Goal: Task Accomplishment & Management: Use online tool/utility

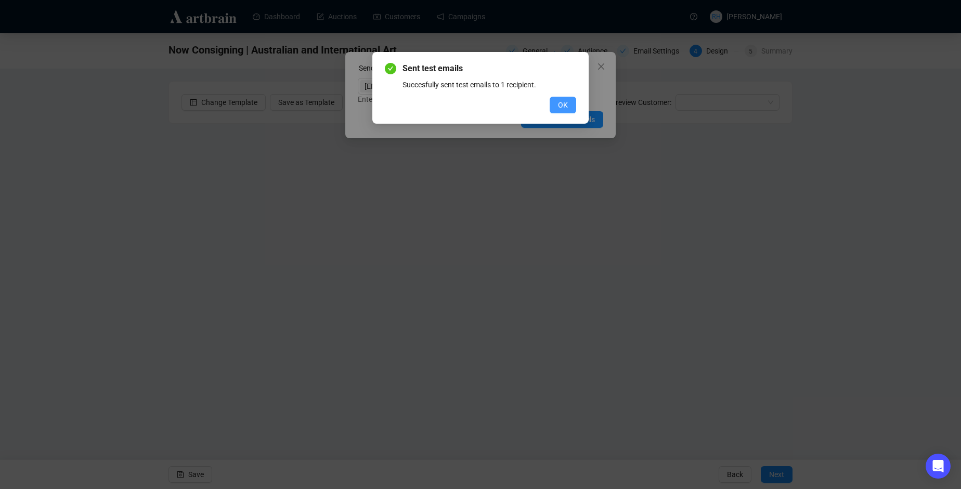
click at [572, 106] on button "OK" at bounding box center [563, 105] width 27 height 17
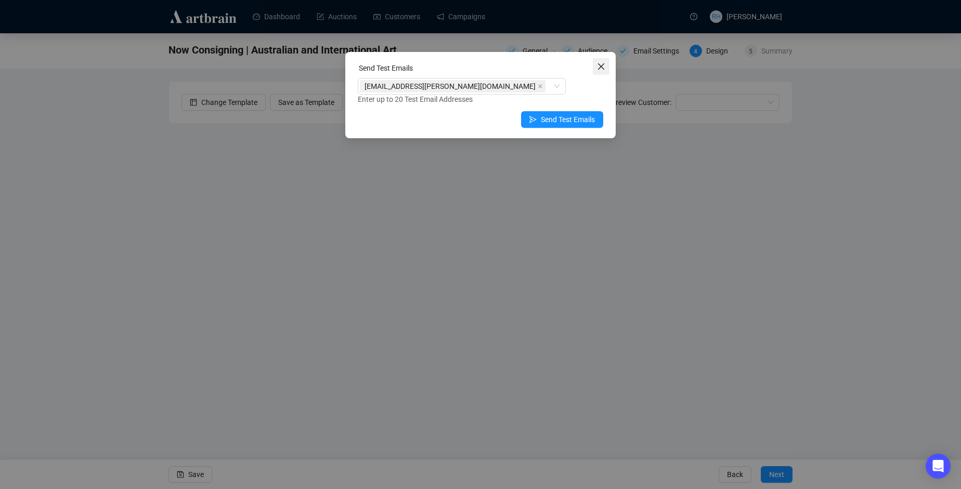
click at [603, 65] on icon "close" at bounding box center [601, 66] width 6 height 6
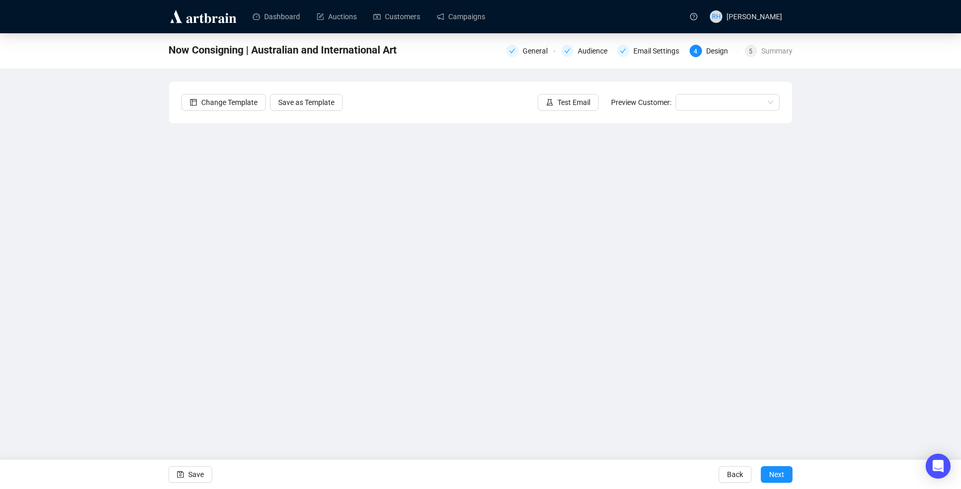
click at [838, 233] on div "Now Consigning | Australian and International Art General Audience Email Settin…" at bounding box center [480, 230] width 961 height 394
click at [879, 239] on div "Now Consigning | Australian and International Art General Audience Email Settin…" at bounding box center [480, 230] width 961 height 394
click at [773, 477] on span "Next" at bounding box center [776, 474] width 15 height 29
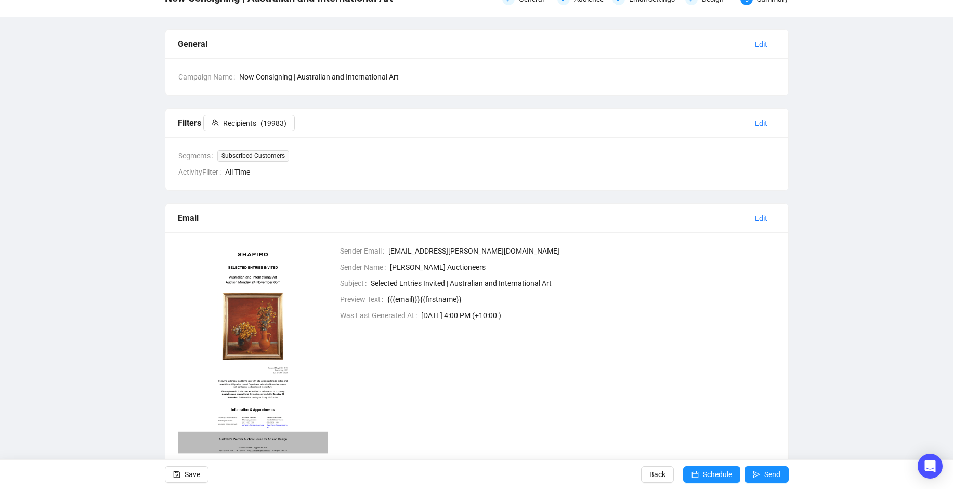
scroll to position [82, 0]
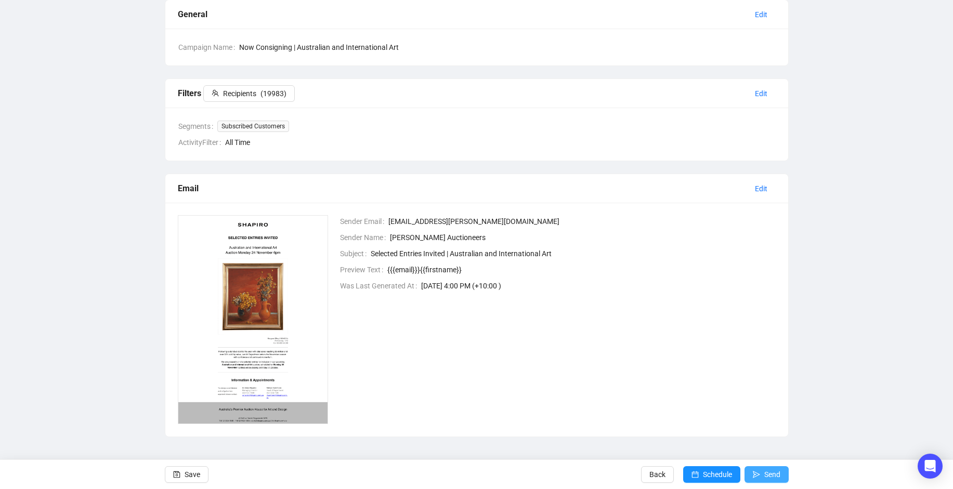
click at [758, 473] on icon "send" at bounding box center [756, 474] width 7 height 7
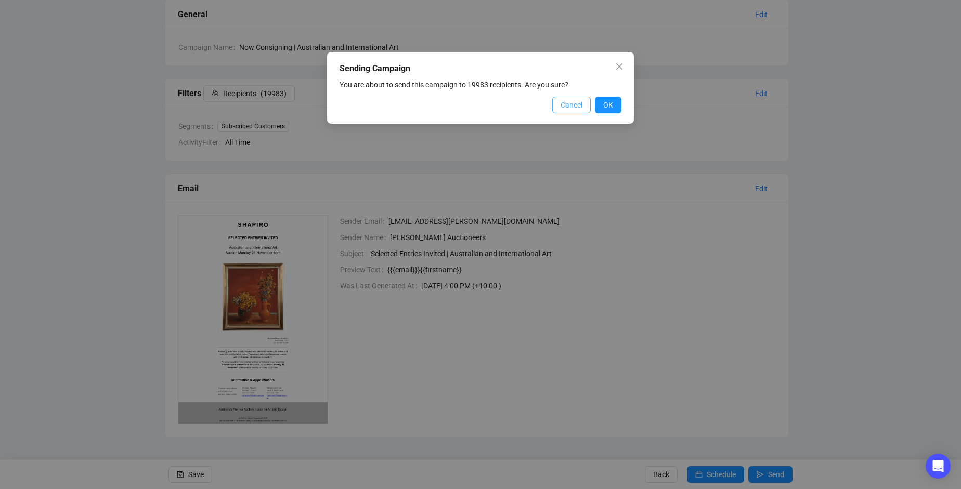
click at [561, 107] on span "Cancel" at bounding box center [571, 104] width 22 height 11
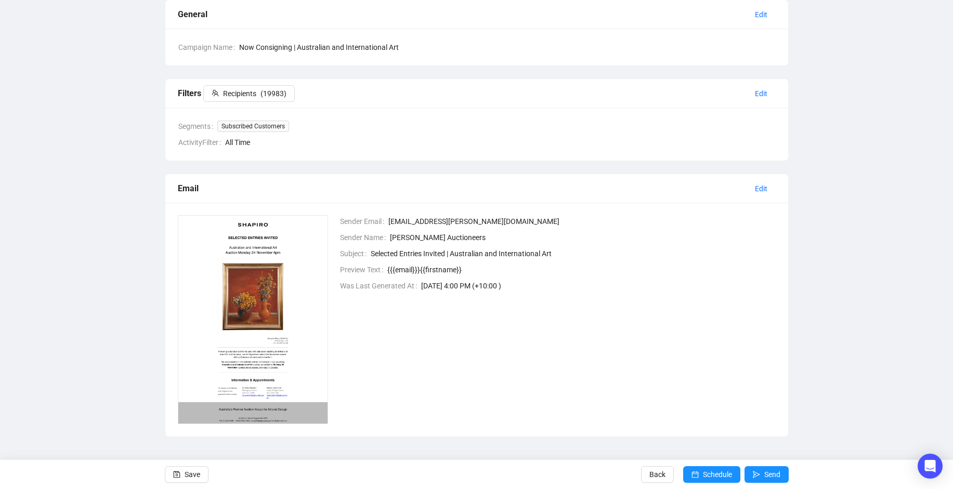
scroll to position [0, 0]
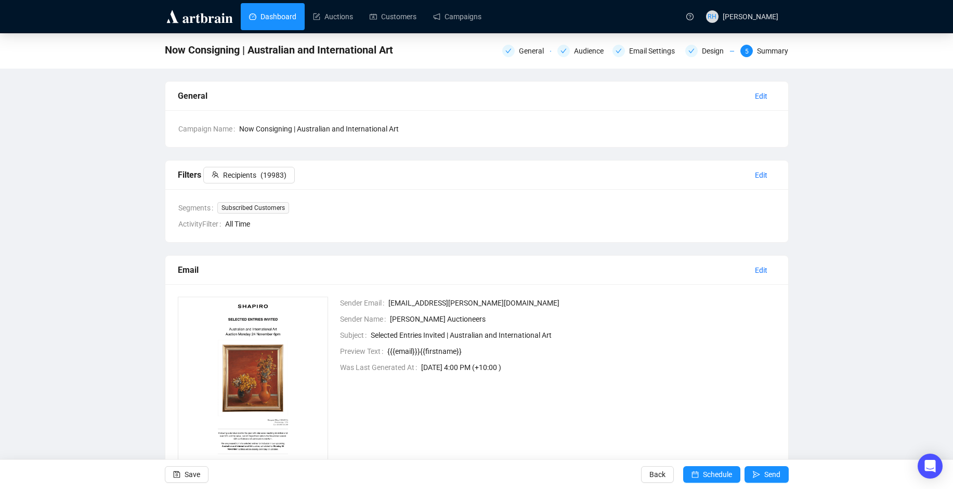
click at [273, 13] on link "Dashboard" at bounding box center [272, 16] width 47 height 27
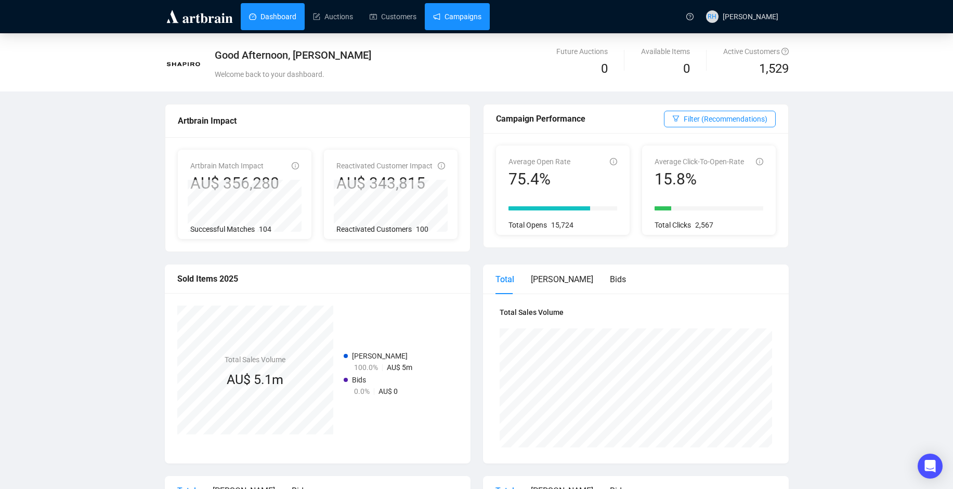
click at [440, 17] on link "Campaigns" at bounding box center [457, 16] width 48 height 27
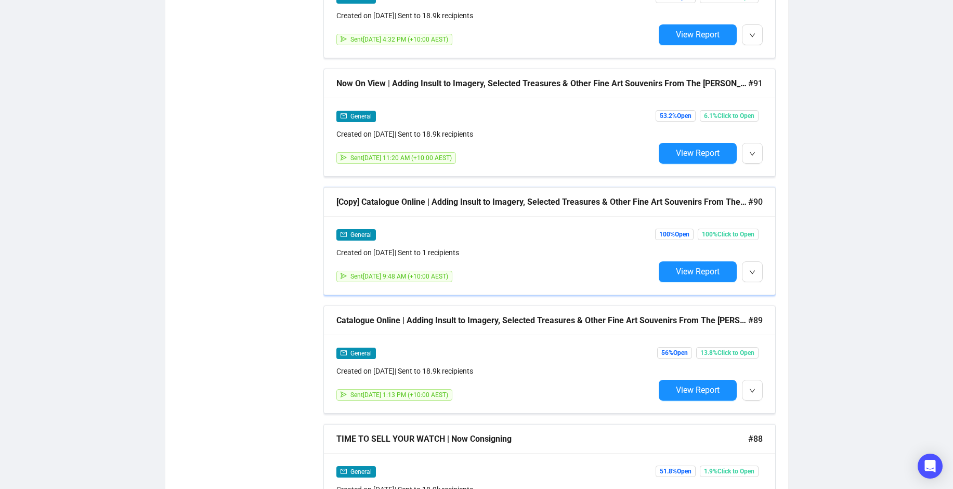
scroll to position [1040, 0]
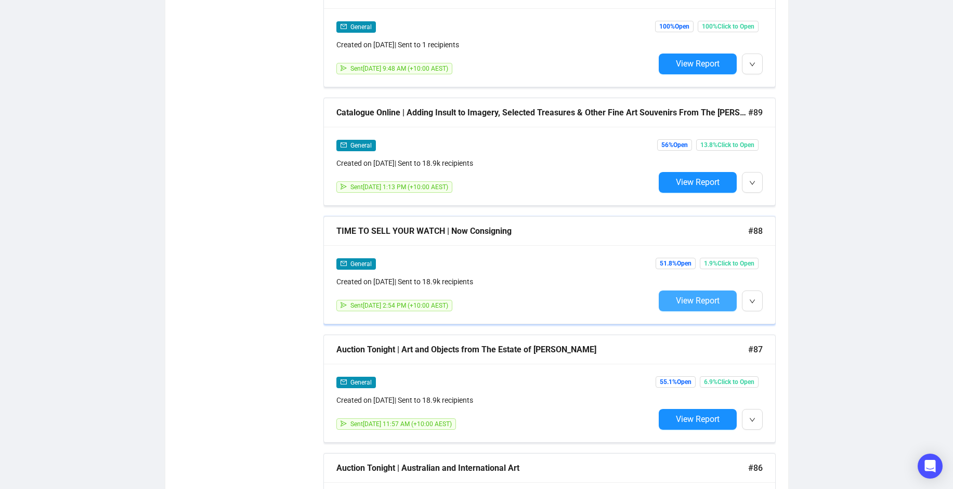
click at [687, 296] on span "View Report" at bounding box center [698, 301] width 44 height 10
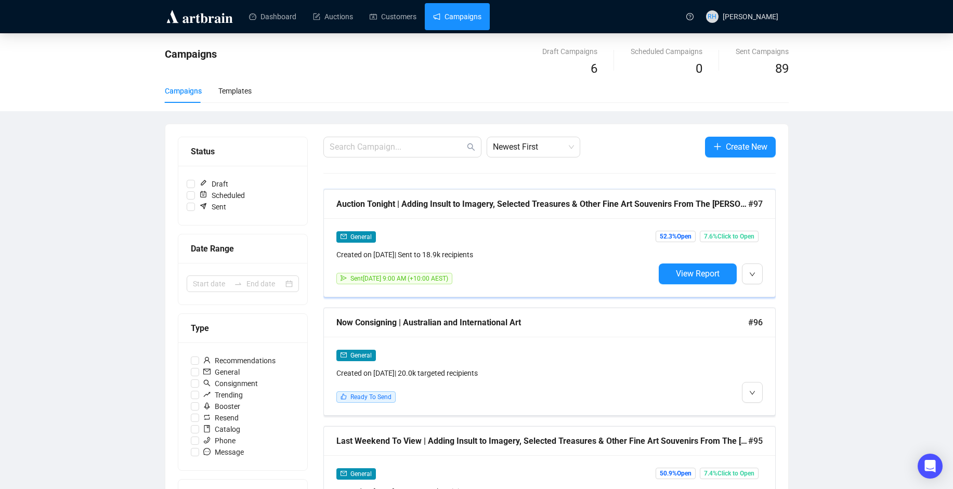
scroll to position [208, 0]
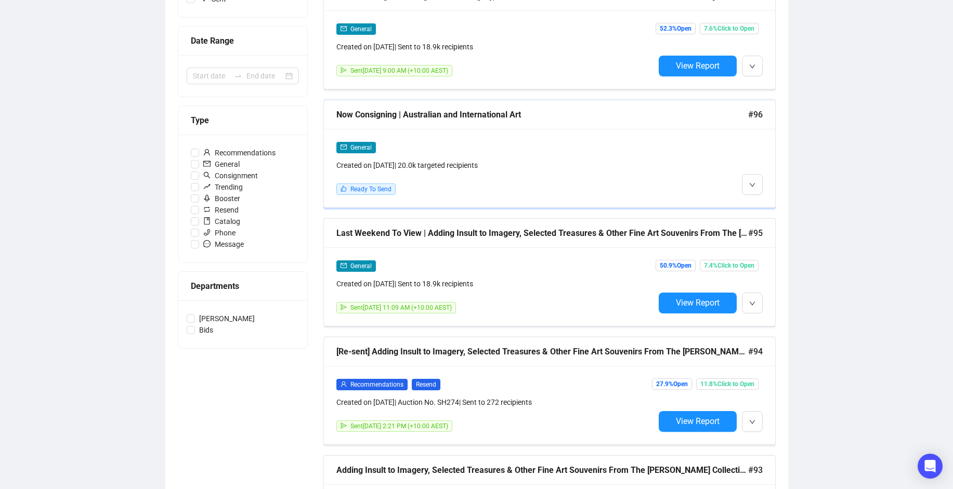
click at [479, 161] on div "Created on [DATE] | 20.0k targeted recipients" at bounding box center [495, 165] width 318 height 11
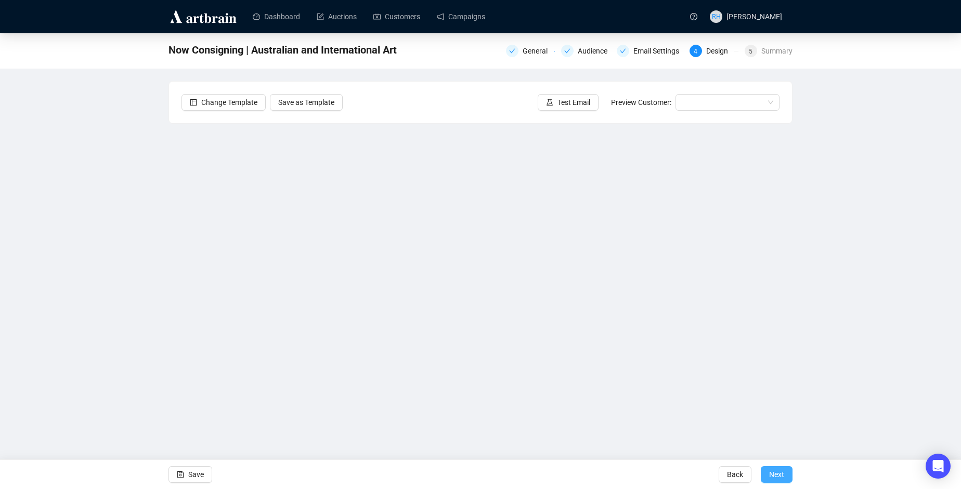
click at [773, 476] on span "Next" at bounding box center [776, 474] width 15 height 29
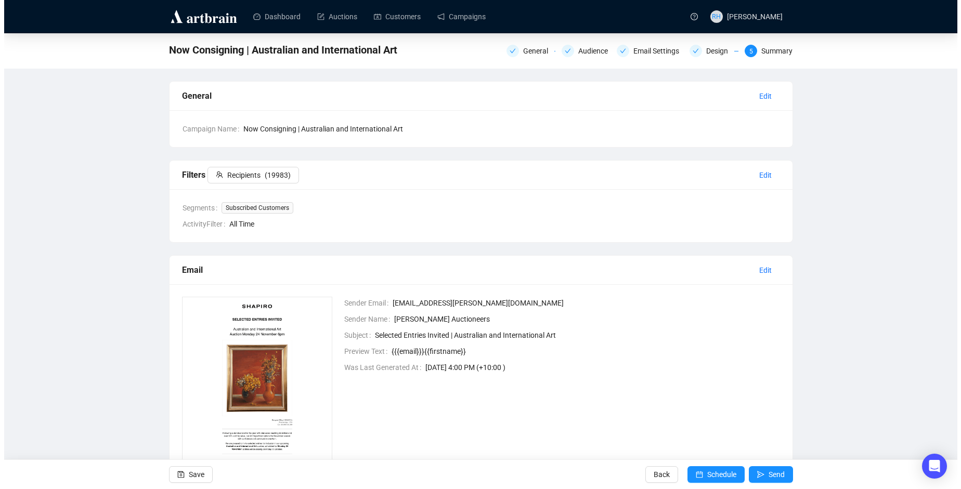
scroll to position [82, 0]
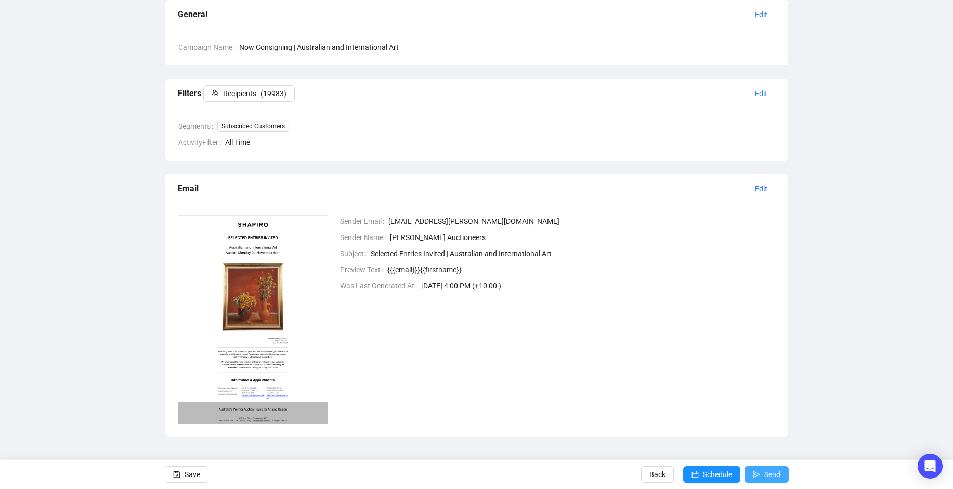
click at [773, 475] on span "Send" at bounding box center [772, 474] width 16 height 29
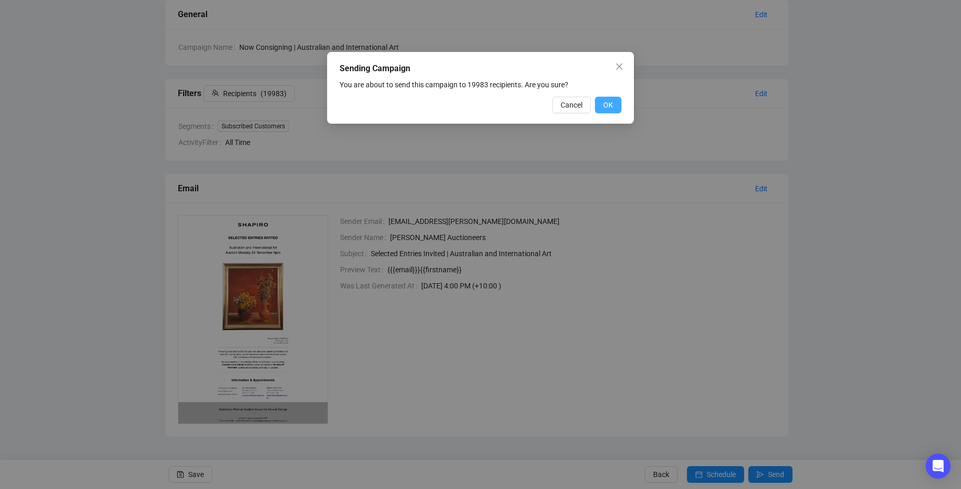
click at [618, 107] on button "OK" at bounding box center [608, 105] width 27 height 17
